Goal: Task Accomplishment & Management: Use online tool/utility

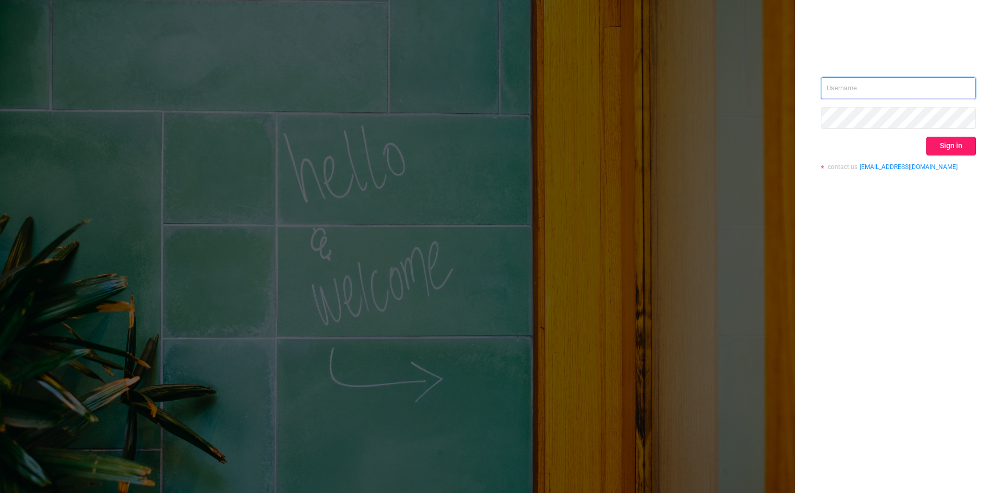
type input "[EMAIL_ADDRESS][DOMAIN_NAME]"
click at [946, 151] on button "Sign in" at bounding box center [951, 146] width 50 height 19
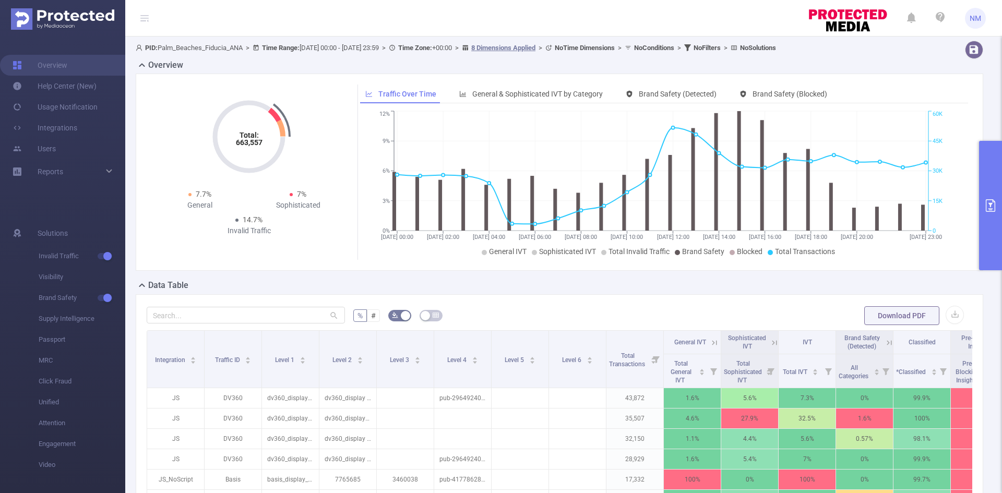
click at [989, 211] on icon "primary" at bounding box center [990, 205] width 13 height 13
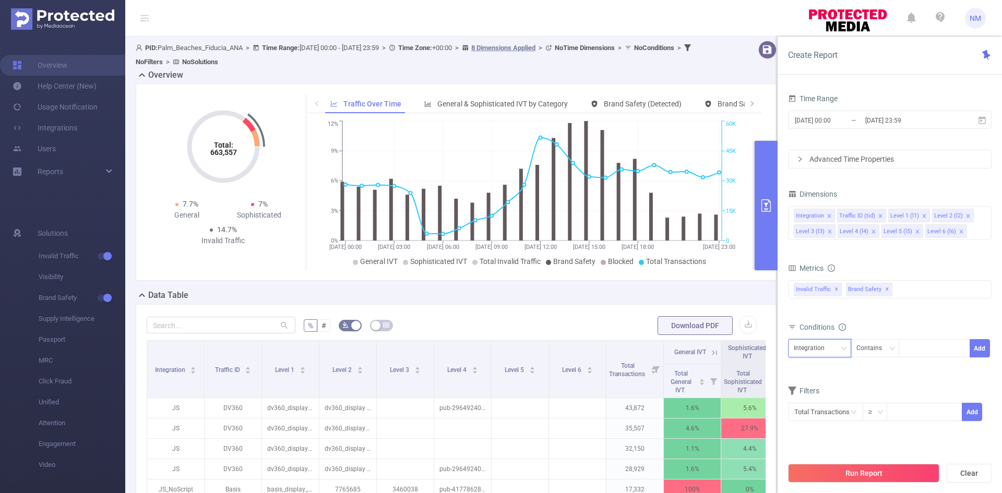
click at [828, 353] on div "Integration" at bounding box center [813, 348] width 38 height 17
click at [816, 423] on li "Level 2 (l2)" at bounding box center [819, 420] width 63 height 17
click at [927, 346] on div at bounding box center [934, 348] width 60 height 17
type input "dv360_display"
click at [975, 346] on button "Add" at bounding box center [979, 348] width 20 height 18
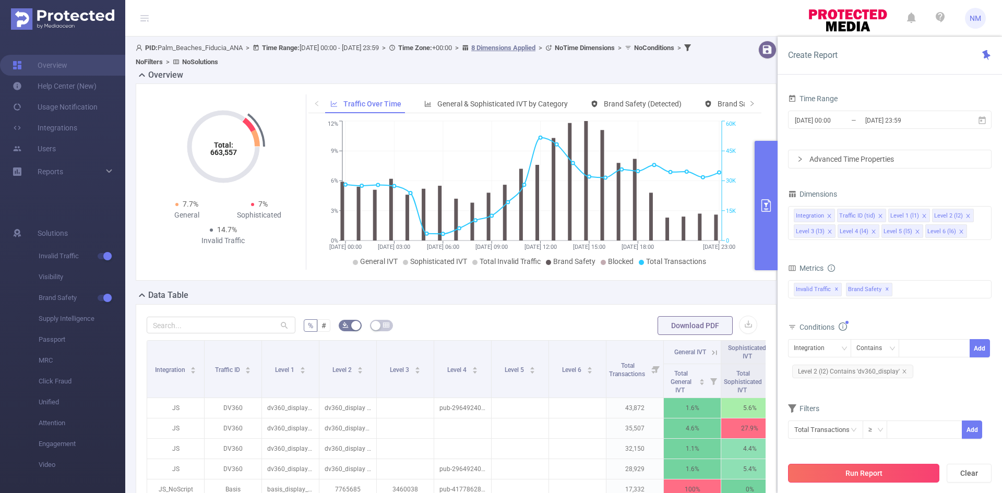
click at [860, 470] on button "Run Report" at bounding box center [863, 473] width 151 height 19
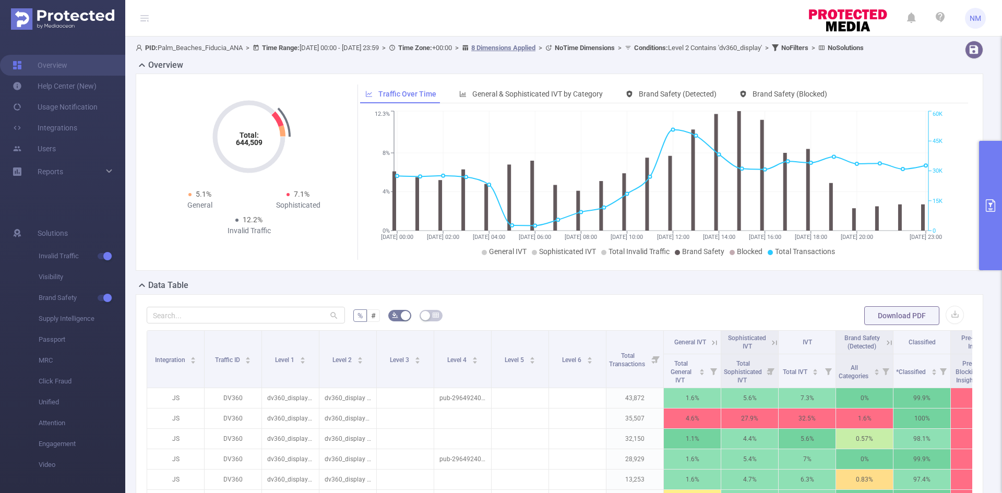
click at [990, 202] on icon "primary" at bounding box center [990, 205] width 13 height 13
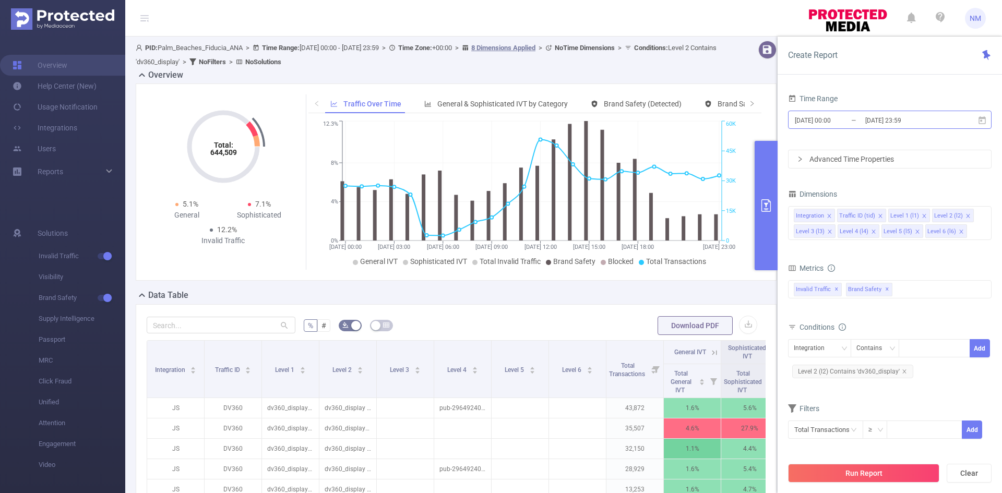
click at [901, 121] on input "[DATE] 23:59" at bounding box center [906, 120] width 85 height 14
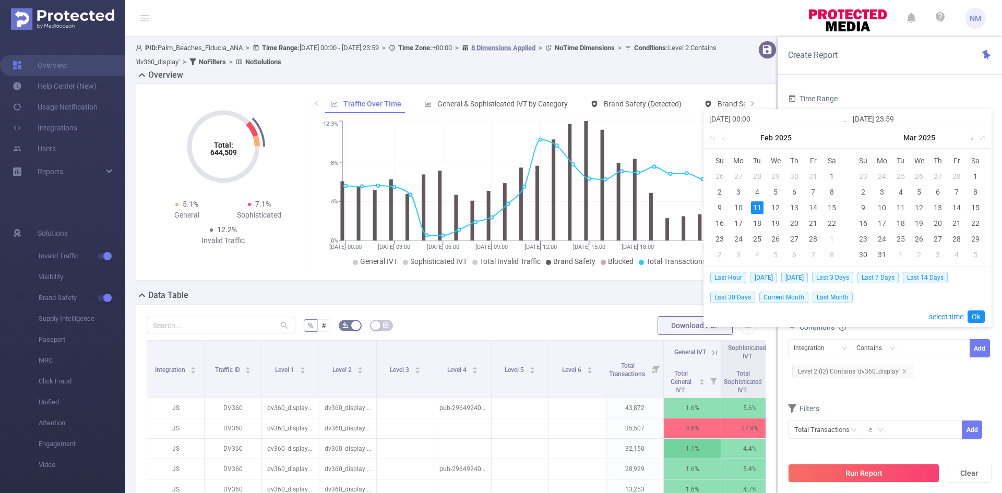
click at [973, 136] on link at bounding box center [970, 137] width 9 height 21
click at [972, 136] on link at bounding box center [970, 137] width 9 height 21
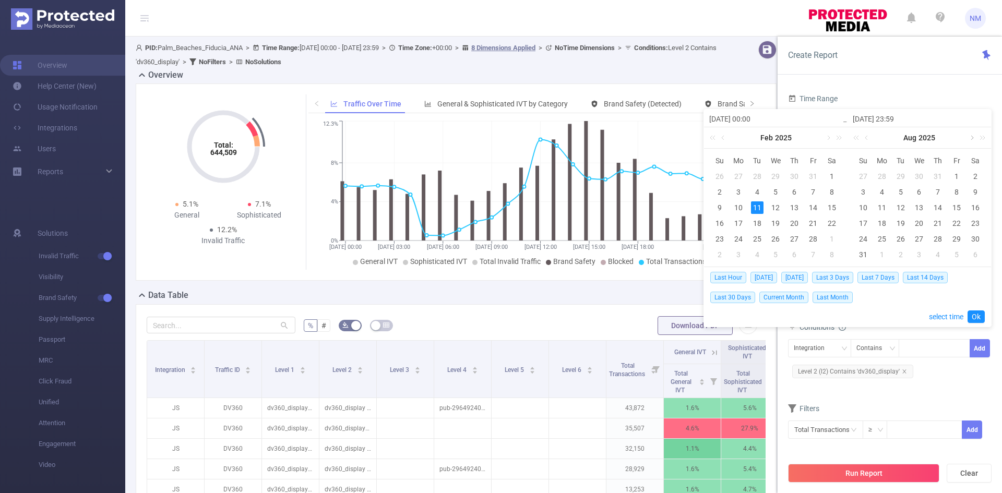
click at [972, 136] on link at bounding box center [970, 137] width 9 height 21
click at [919, 172] on div "1" at bounding box center [919, 176] width 13 height 13
click at [900, 207] on div "14" at bounding box center [900, 207] width 13 height 13
type input "[DATE] 00:00"
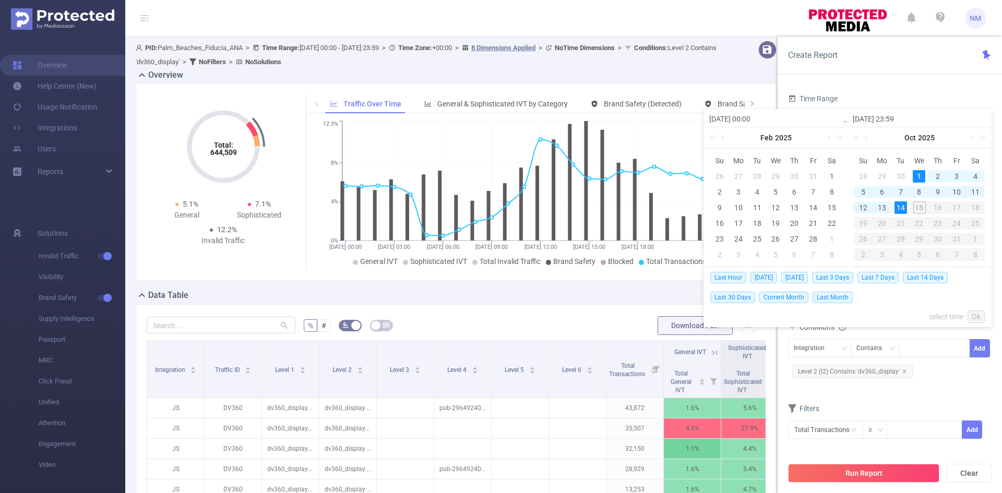
type input "[DATE] 23:59"
type input "[DATE] 00:00"
type input "[DATE] 23:59"
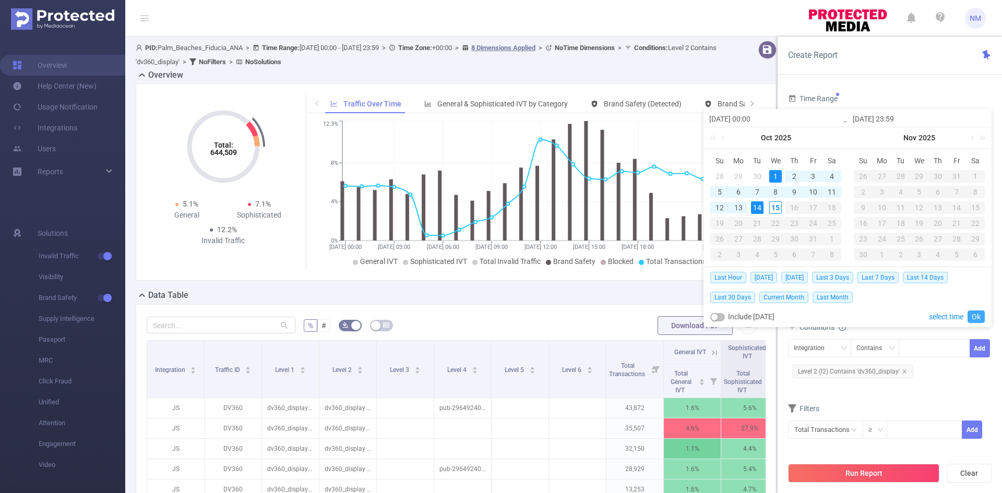
click at [976, 313] on link "Ok" at bounding box center [975, 316] width 17 height 13
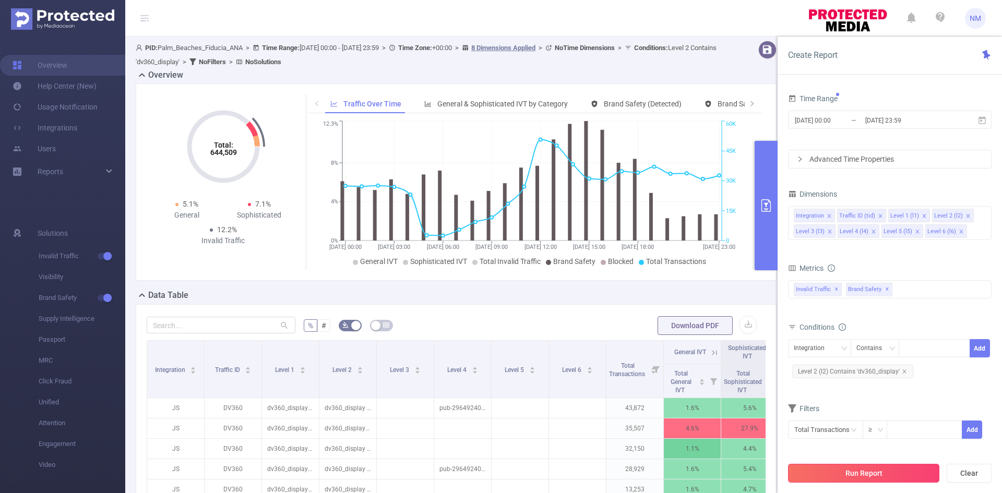
click at [867, 471] on button "Run Report" at bounding box center [863, 473] width 151 height 19
